Goal: Check status

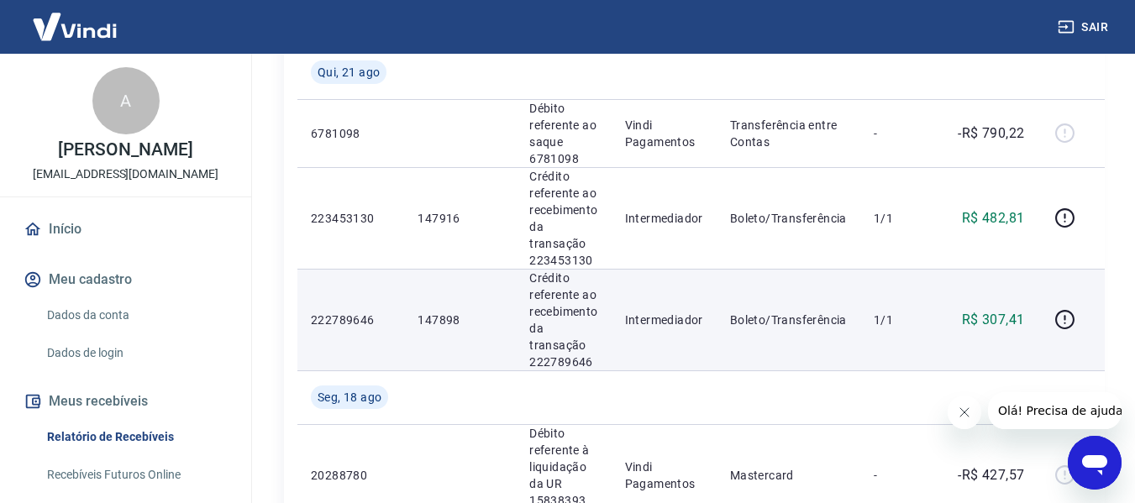
scroll to position [336, 0]
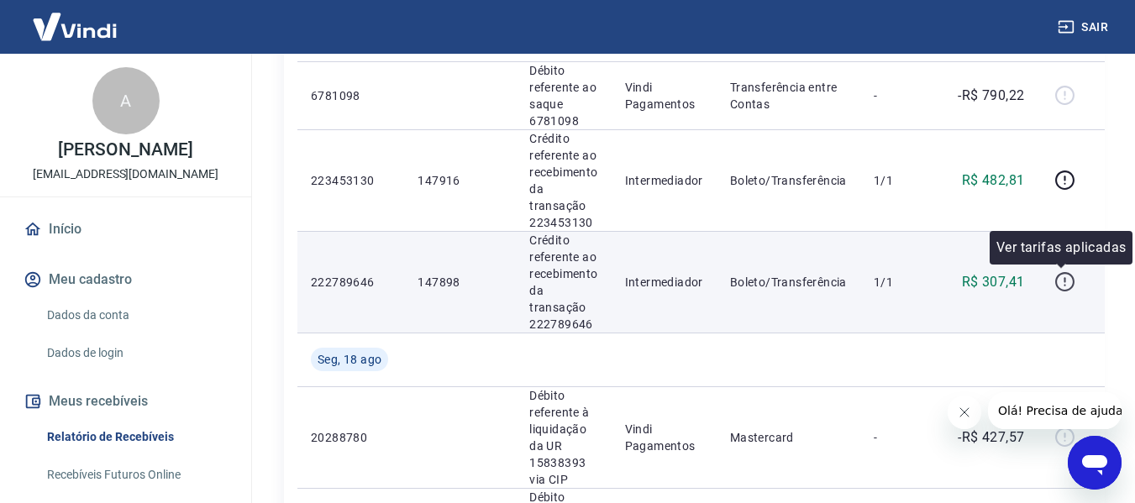
click at [1064, 283] on icon "button" at bounding box center [1064, 281] width 21 height 21
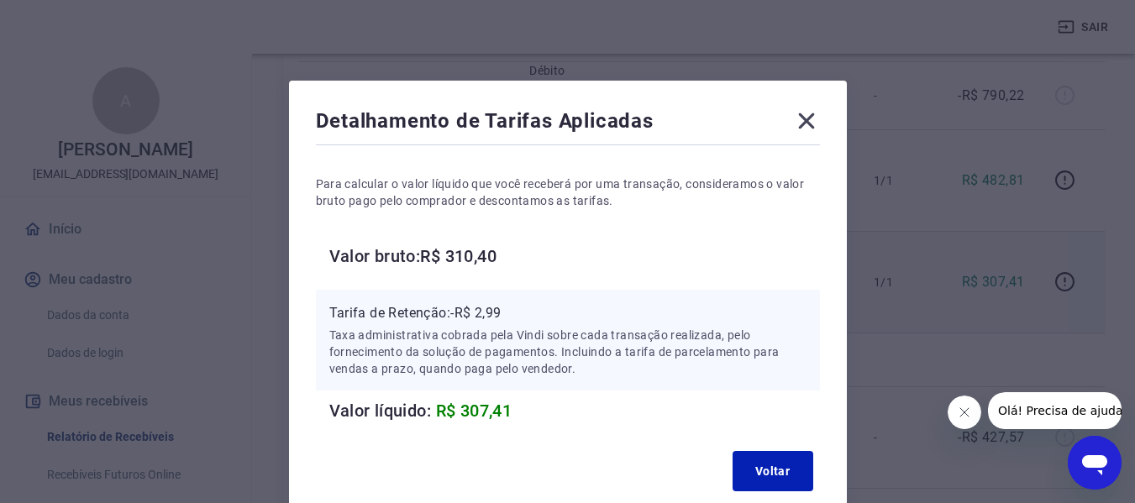
click at [807, 116] on icon at bounding box center [806, 120] width 27 height 27
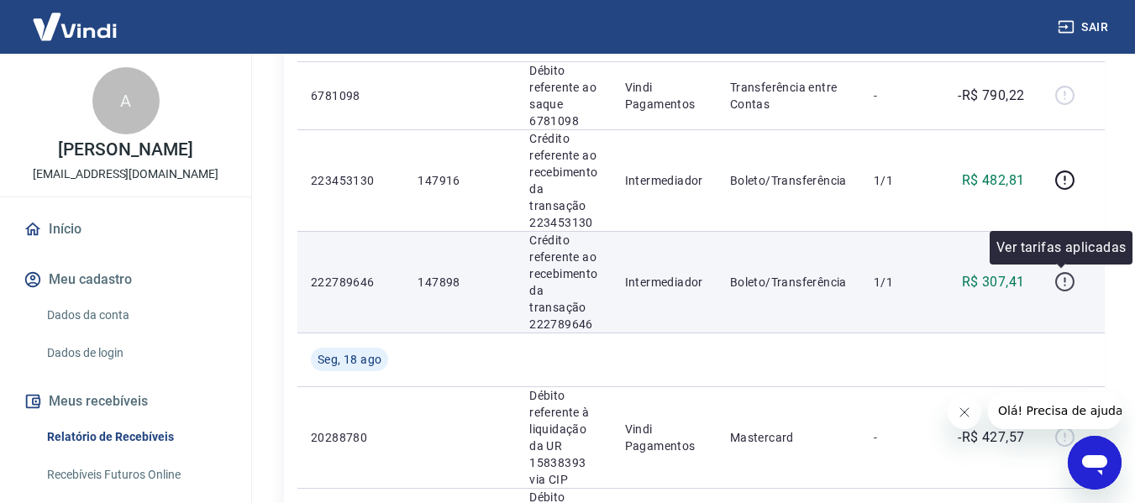
click at [1057, 281] on icon "button" at bounding box center [1064, 281] width 21 height 21
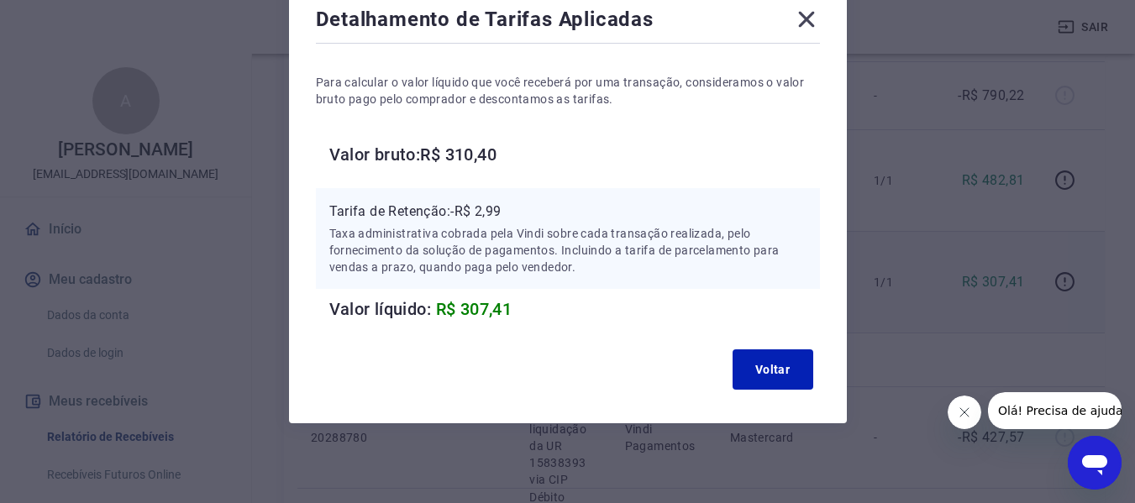
scroll to position [102, 0]
click at [769, 380] on button "Voltar" at bounding box center [772, 369] width 81 height 40
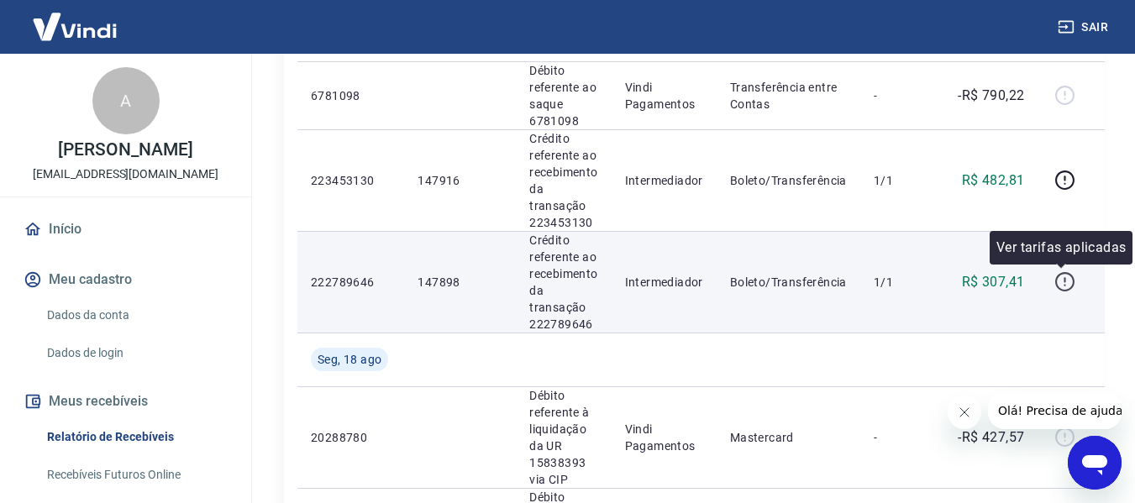
click at [1063, 280] on icon "button" at bounding box center [1064, 281] width 21 height 21
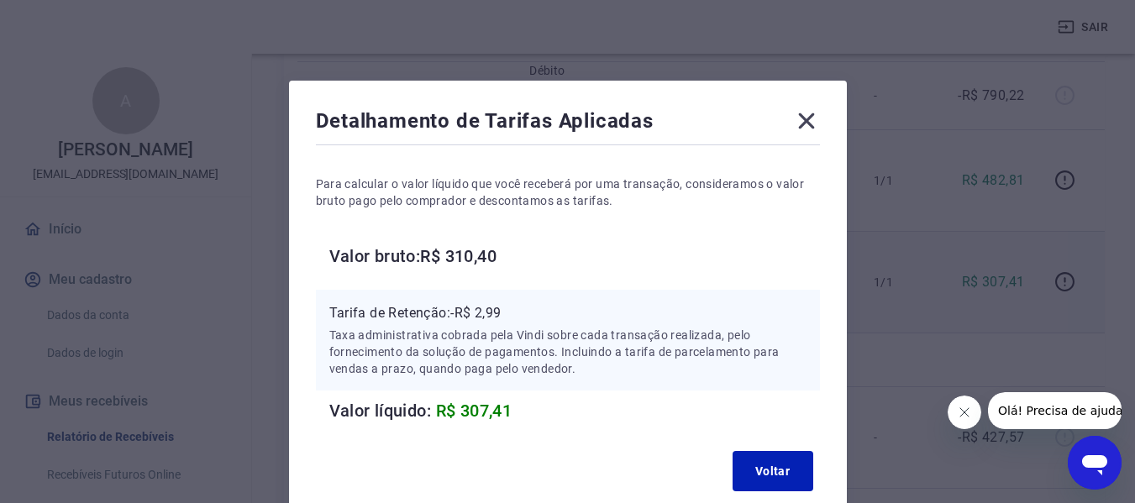
click at [808, 118] on icon at bounding box center [806, 121] width 16 height 16
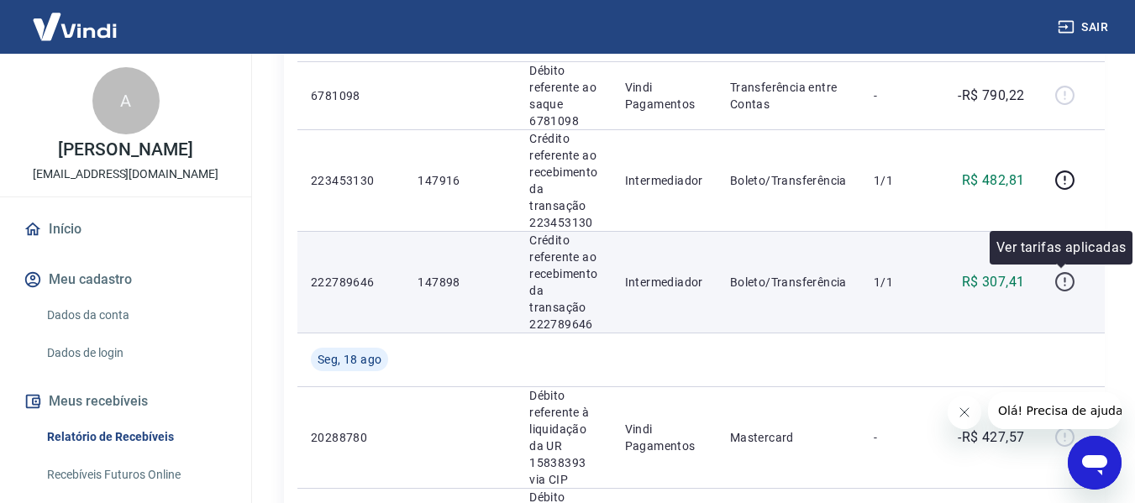
click at [1054, 281] on icon "button" at bounding box center [1064, 281] width 21 height 21
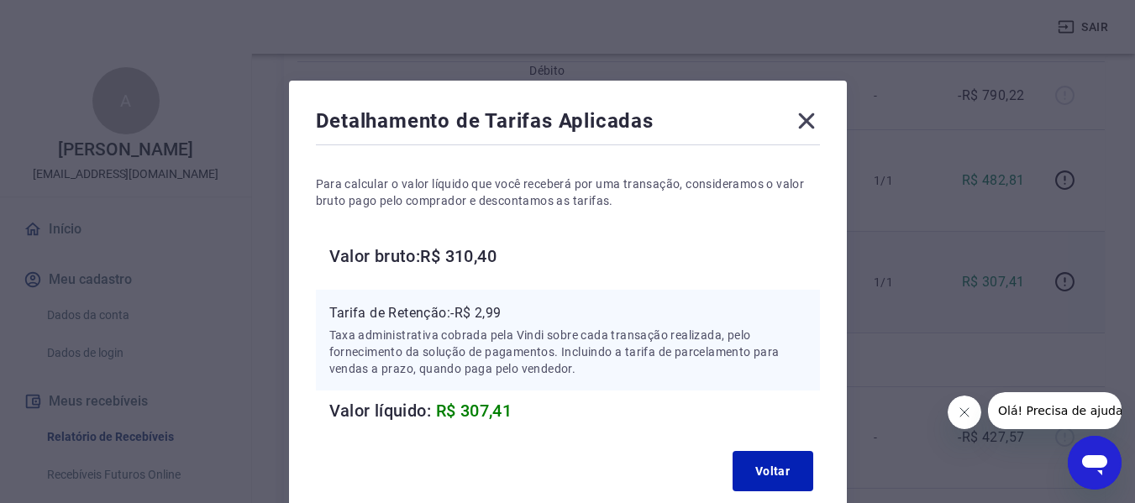
click at [812, 116] on icon at bounding box center [806, 121] width 16 height 16
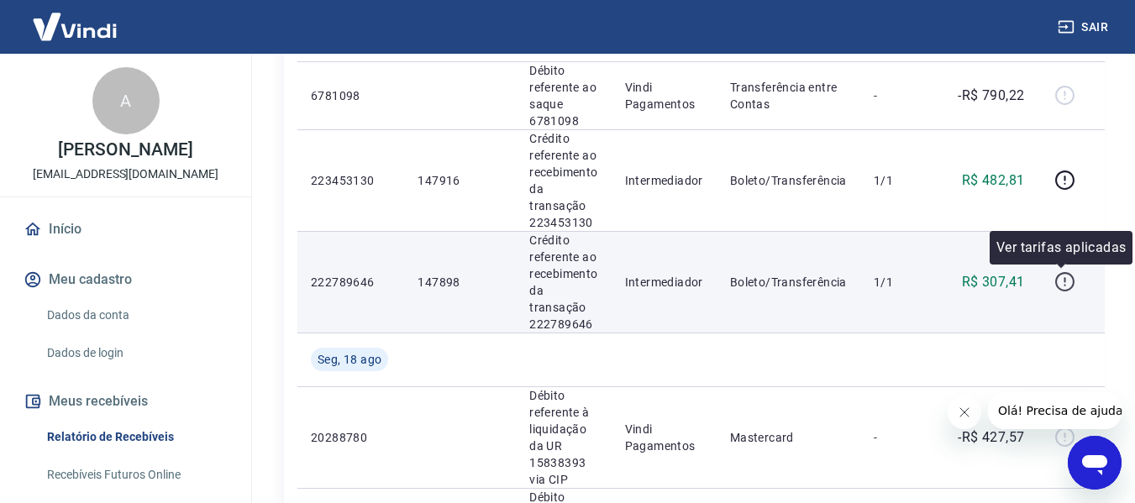
click at [1067, 280] on icon "button" at bounding box center [1064, 281] width 21 height 21
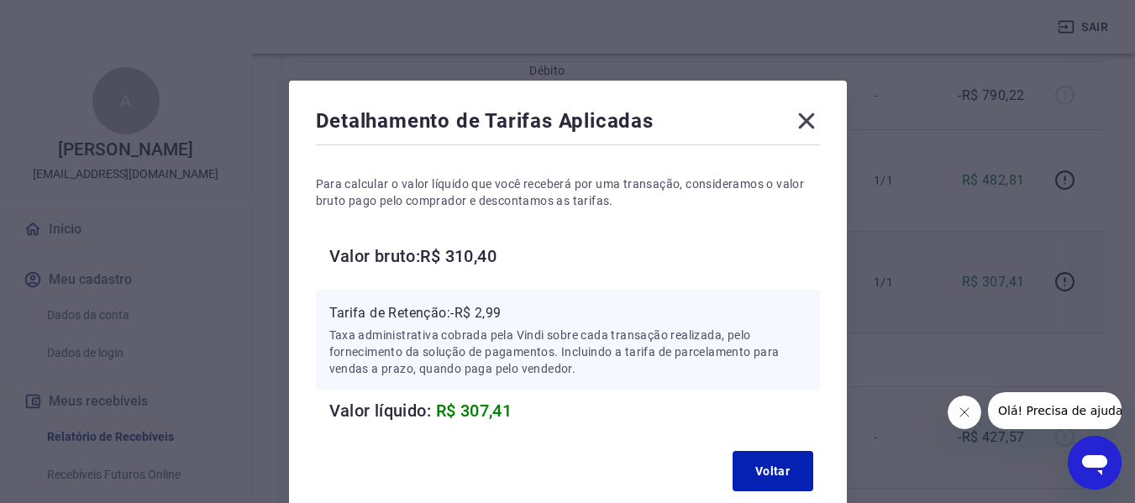
click at [815, 107] on div "Detalhamento de Tarifas Aplicadas Para calcular o valor líquido que você recebe…" at bounding box center [568, 303] width 558 height 444
click at [813, 123] on icon at bounding box center [806, 120] width 27 height 27
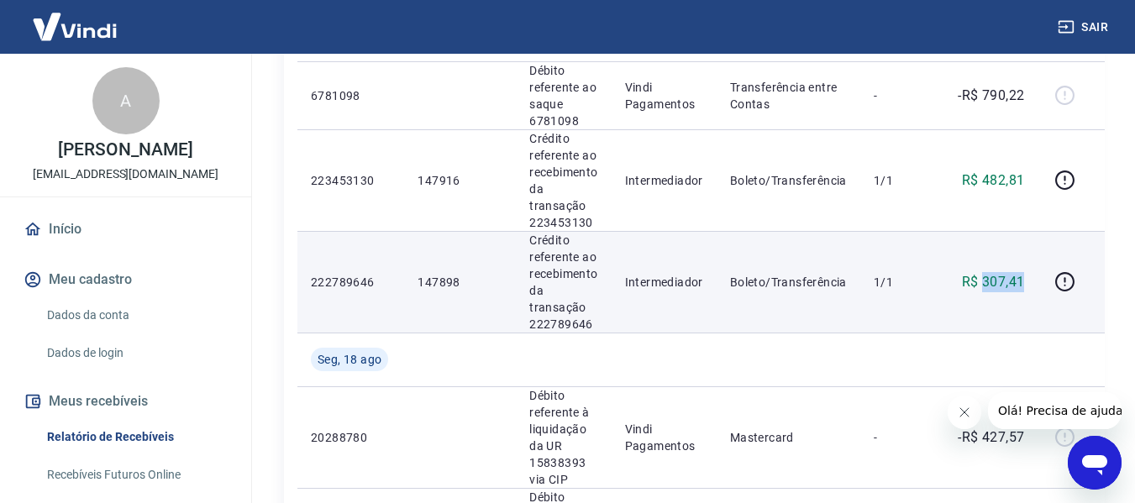
drag, startPoint x: 982, startPoint y: 282, endPoint x: 1022, endPoint y: 281, distance: 40.3
click at [1022, 281] on td "R$ 307,41" at bounding box center [986, 282] width 101 height 102
